Goal: Task Accomplishment & Management: Use online tool/utility

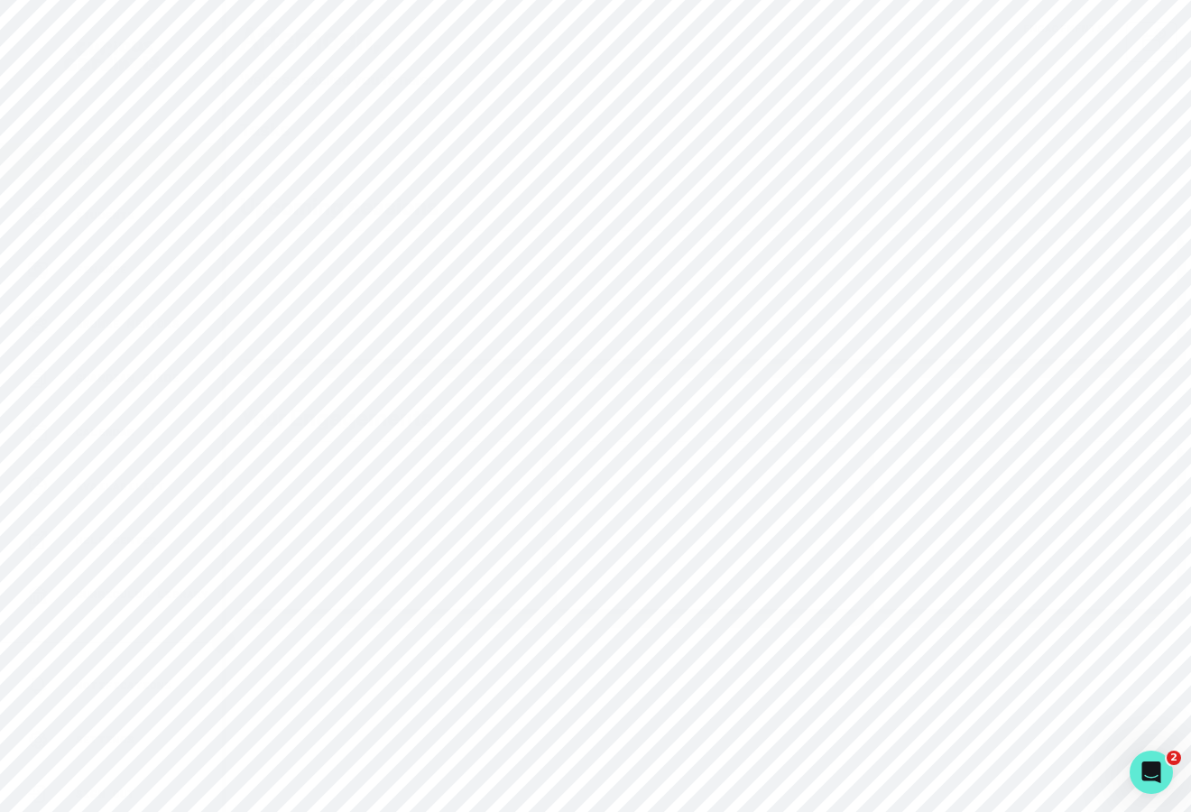
scroll to position [294, 0]
click at [162, 468] on div "Admin Data" at bounding box center [124, 463] width 195 height 22
click at [1082, 124] on p "Engagements" at bounding box center [1082, 124] width 99 height 22
click at [925, 202] on div at bounding box center [707, 236] width 907 height 94
click at [665, 240] on input "Engagement Title" at bounding box center [708, 233] width 298 height 36
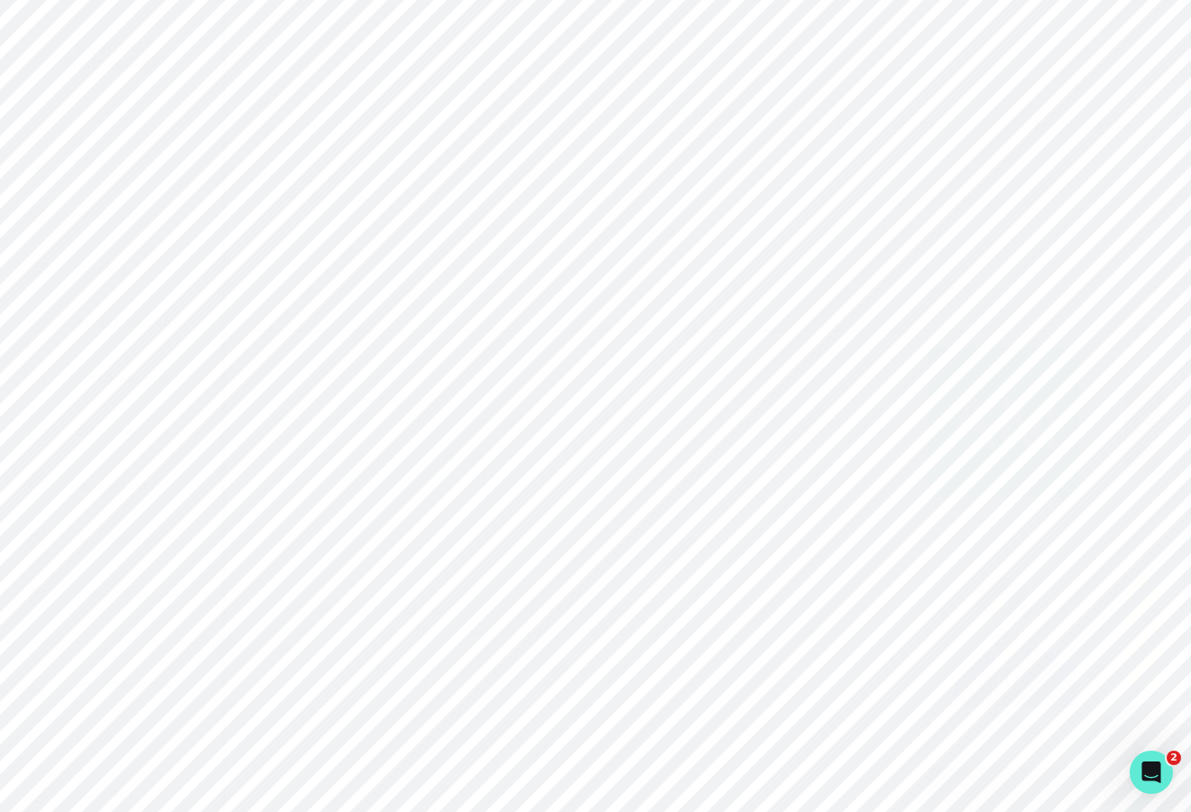
type input "[PERSON_NAME]"
click button "submit" at bounding box center [0, 0] width 0 height 0
click at [438, 383] on div "[PERSON_NAME]'s Passion Project" at bounding box center [402, 390] width 251 height 14
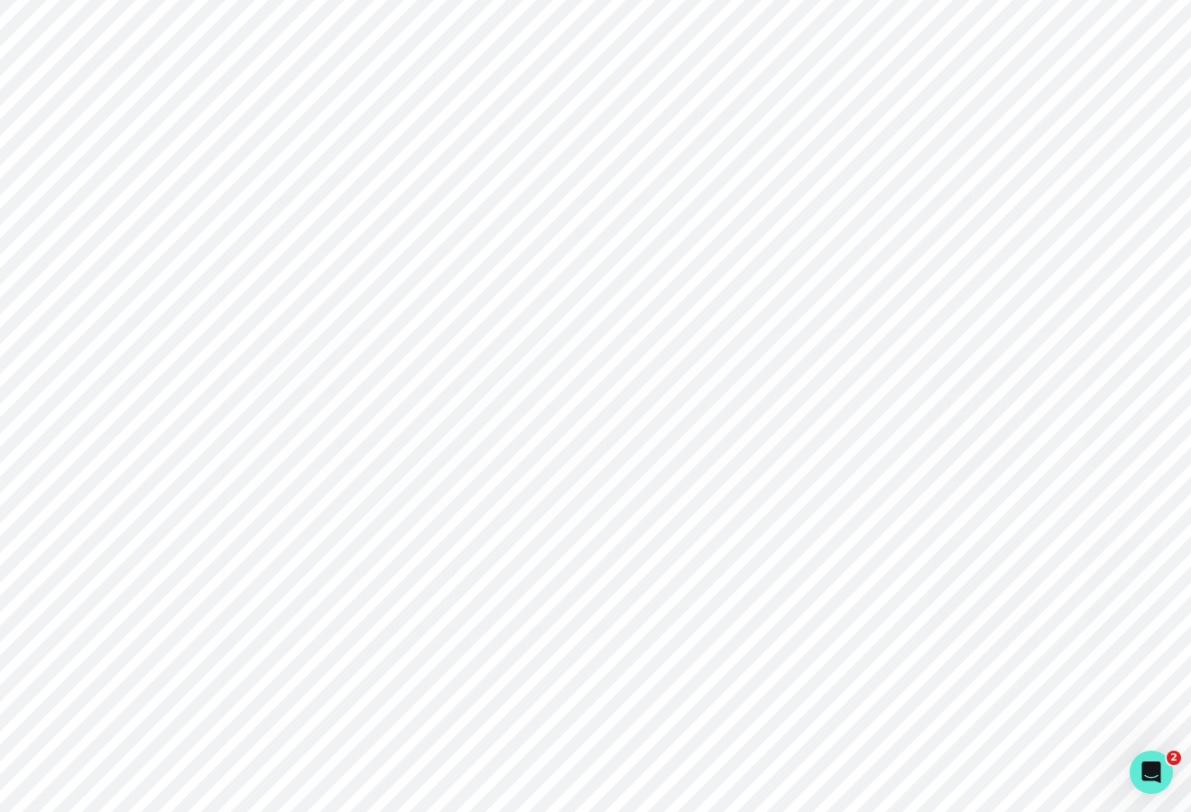
drag, startPoint x: 965, startPoint y: 403, endPoint x: 931, endPoint y: 389, distance: 37.2
click at [931, 467] on div "[PERSON_NAME]" at bounding box center [983, 481] width 111 height 29
copy link "[PERSON_NAME]"
click at [150, 452] on div "Admin Data" at bounding box center [124, 463] width 195 height 22
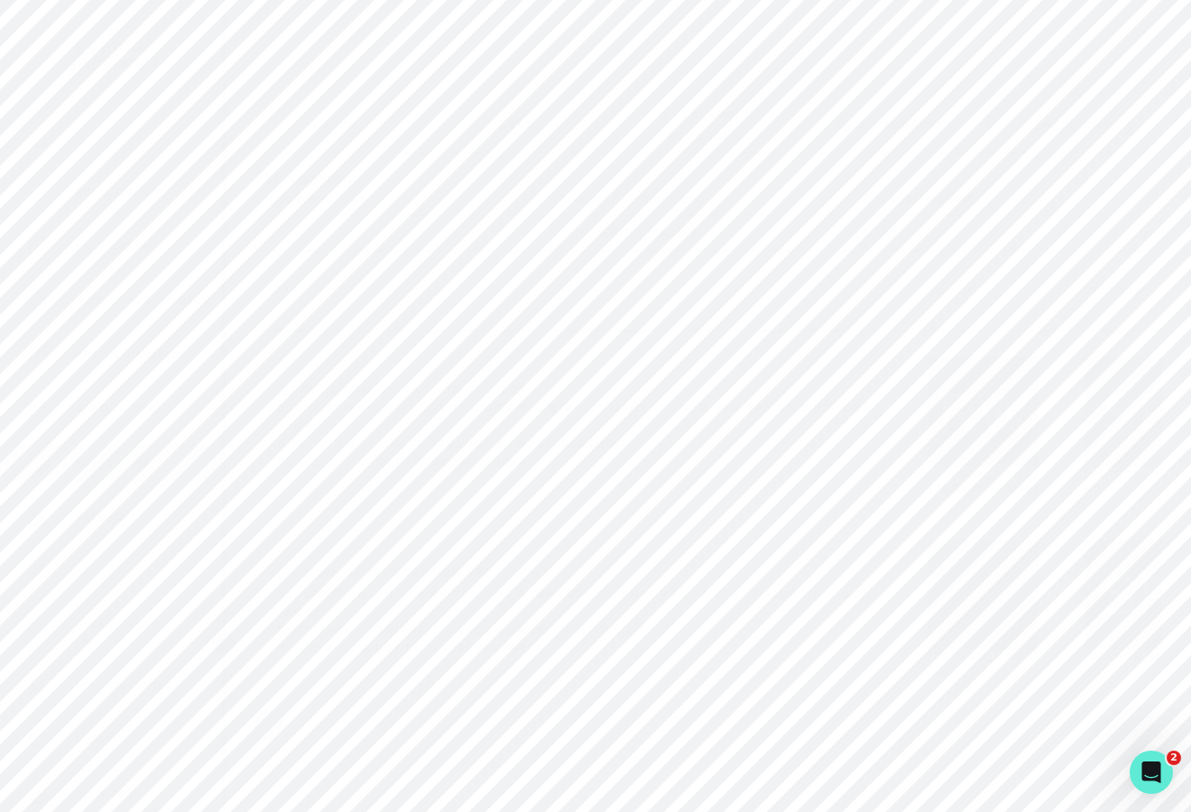
click at [383, 13] on div "Users Calls Engagement Proposals Opportunities Engagements All Engagements Enga…" at bounding box center [708, 388] width 936 height 776
click at [410, 200] on div at bounding box center [708, 274] width 936 height 245
click at [410, 200] on input "Search user by name or email" at bounding box center [707, 207] width 907 height 45
paste input "[PERSON_NAME]"
type input "[PERSON_NAME]"
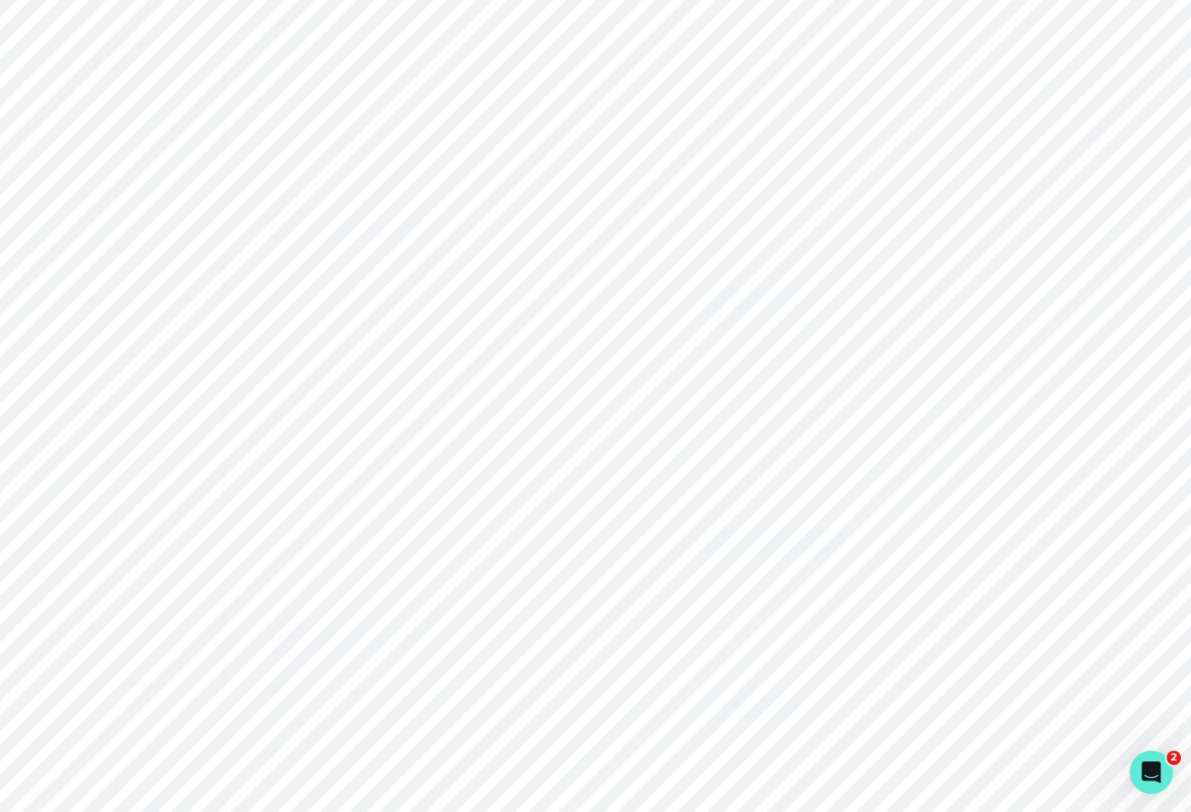
scroll to position [355, 0]
click at [355, 679] on button "Impersonate" at bounding box center [342, 696] width 144 height 38
click at [427, 619] on footer "Impersonate" at bounding box center [341, 638] width 287 height 51
click at [427, 630] on button "Impersonate" at bounding box center [414, 640] width 118 height 36
